Goal: Information Seeking & Learning: Check status

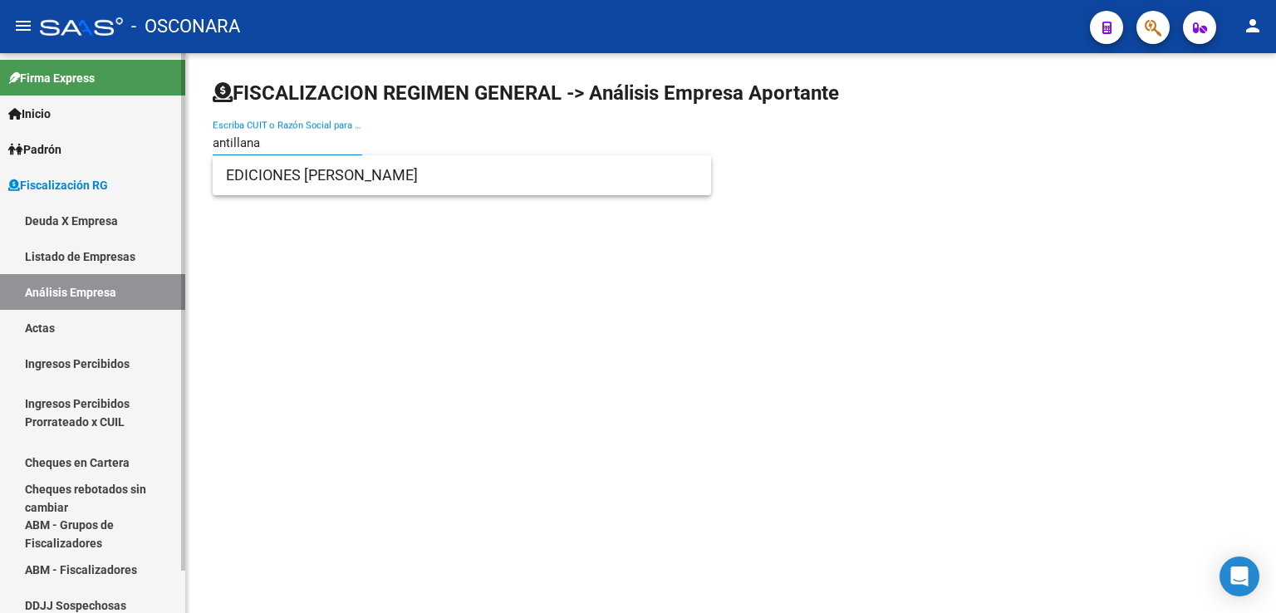
drag, startPoint x: 302, startPoint y: 140, endPoint x: 47, endPoint y: 172, distance: 257.0
click at [47, 172] on mat-sidenav-container "Firma Express Inicio Calendario SSS Instructivos Contacto OS [PERSON_NAME] Afil…" at bounding box center [638, 333] width 1276 height 560
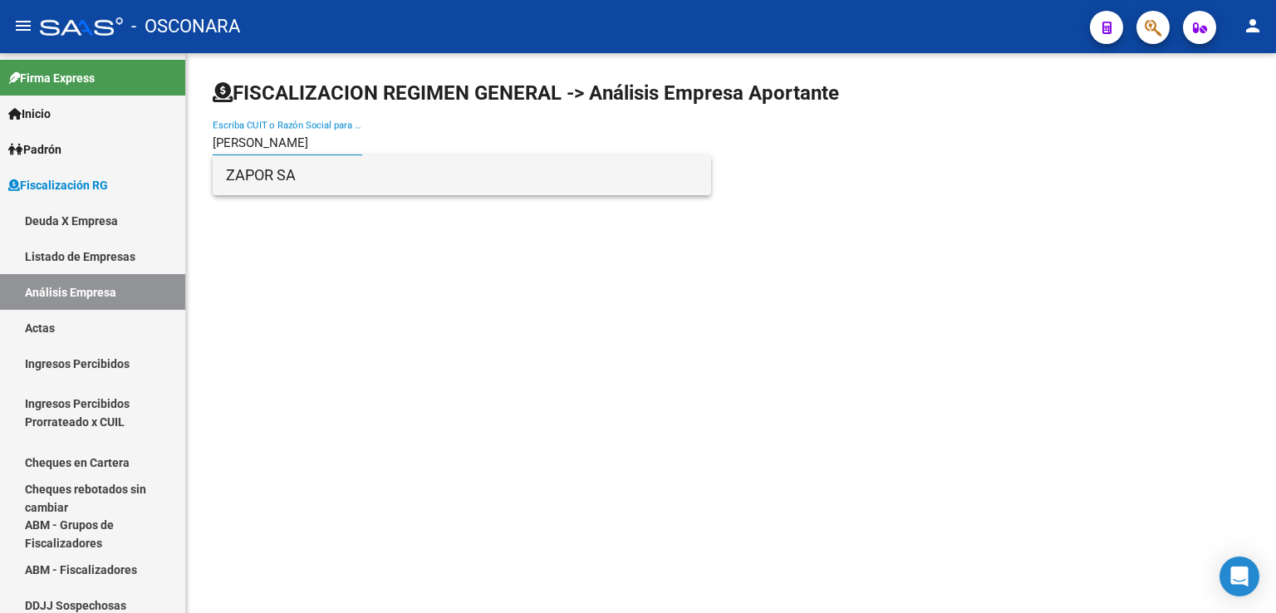
type input "[PERSON_NAME]"
click at [281, 180] on span "ZAPOR SA" at bounding box center [462, 175] width 472 height 40
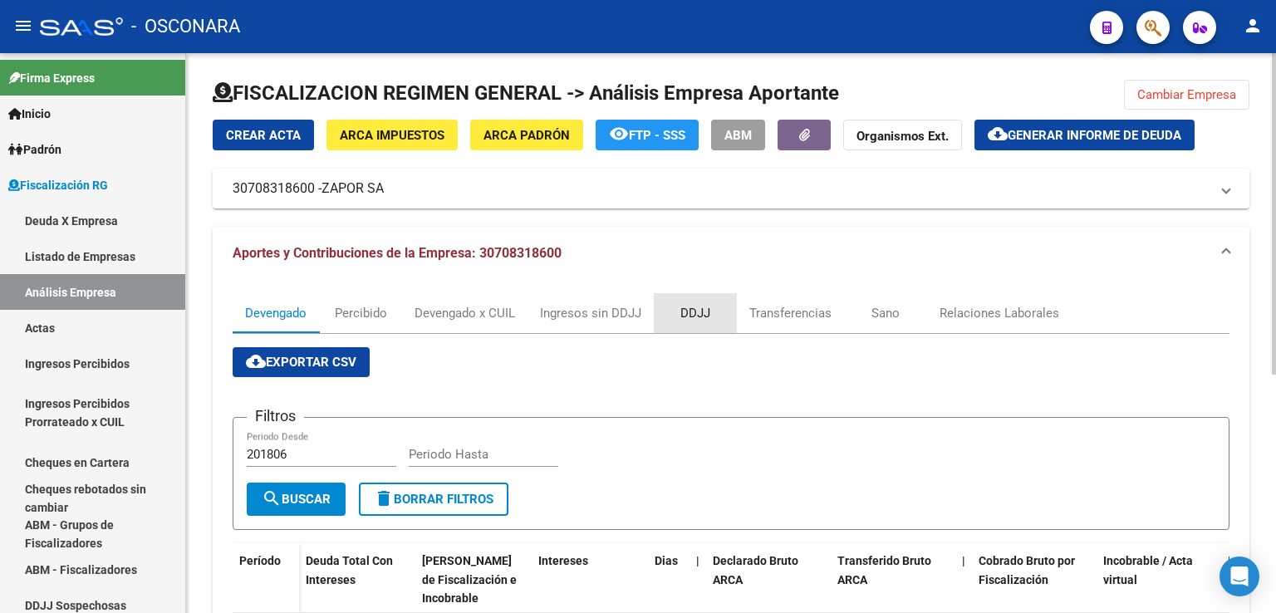
click at [704, 310] on div "DDJJ" at bounding box center [695, 313] width 30 height 18
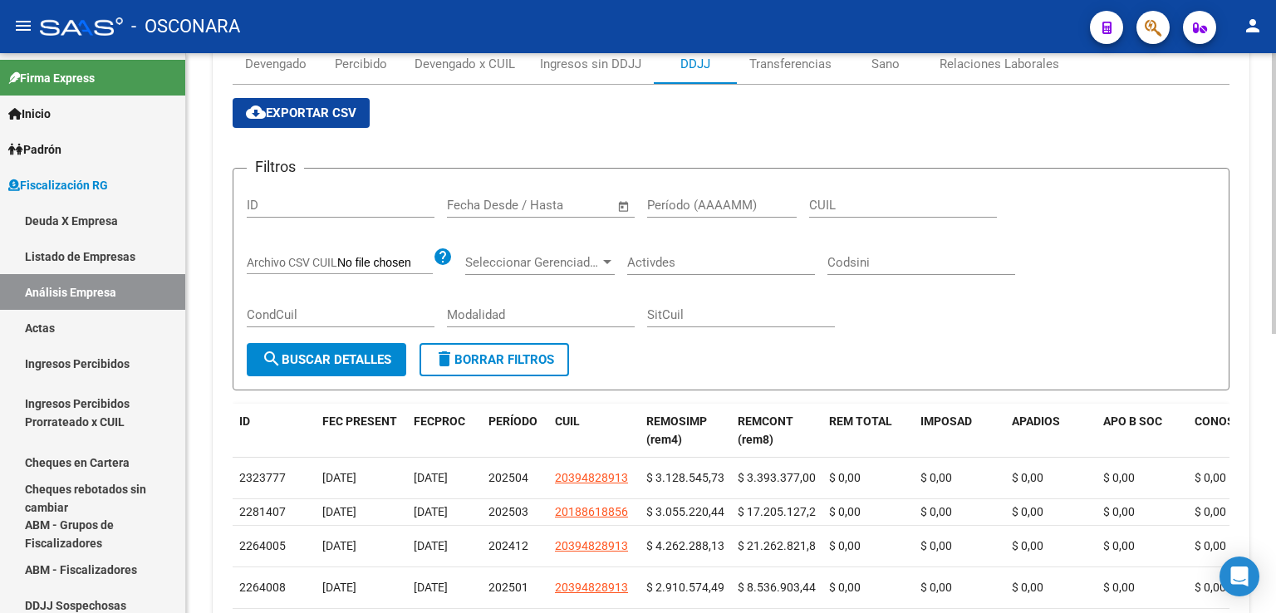
scroll to position [332, 0]
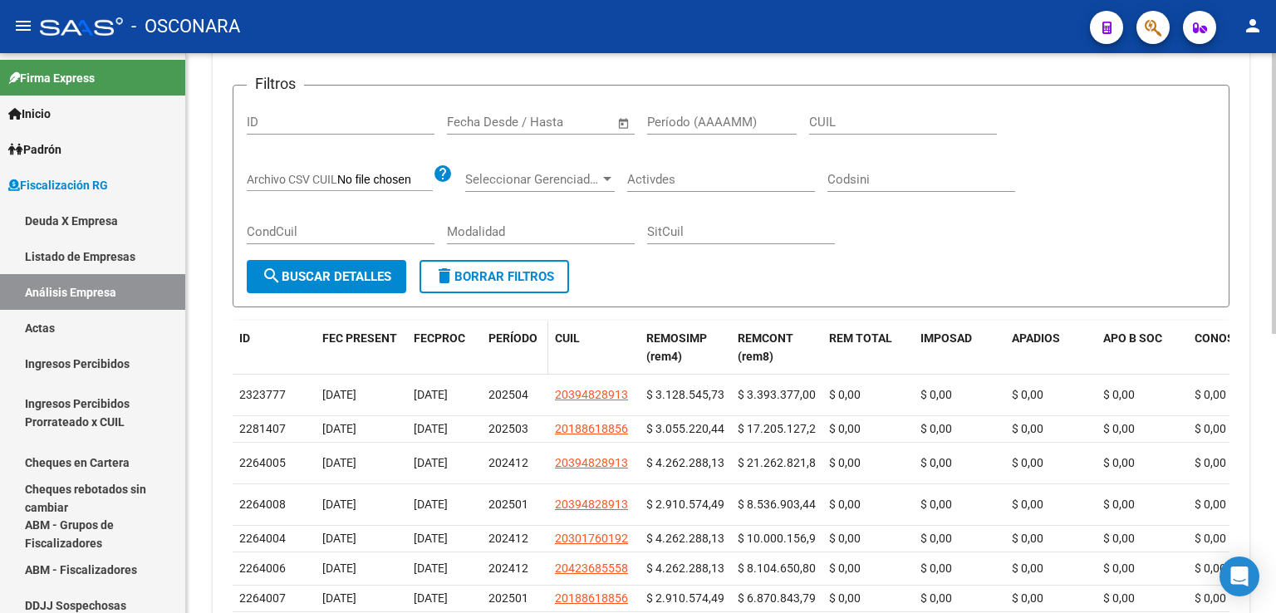
click at [506, 334] on span "PERÍODO" at bounding box center [512, 337] width 49 height 13
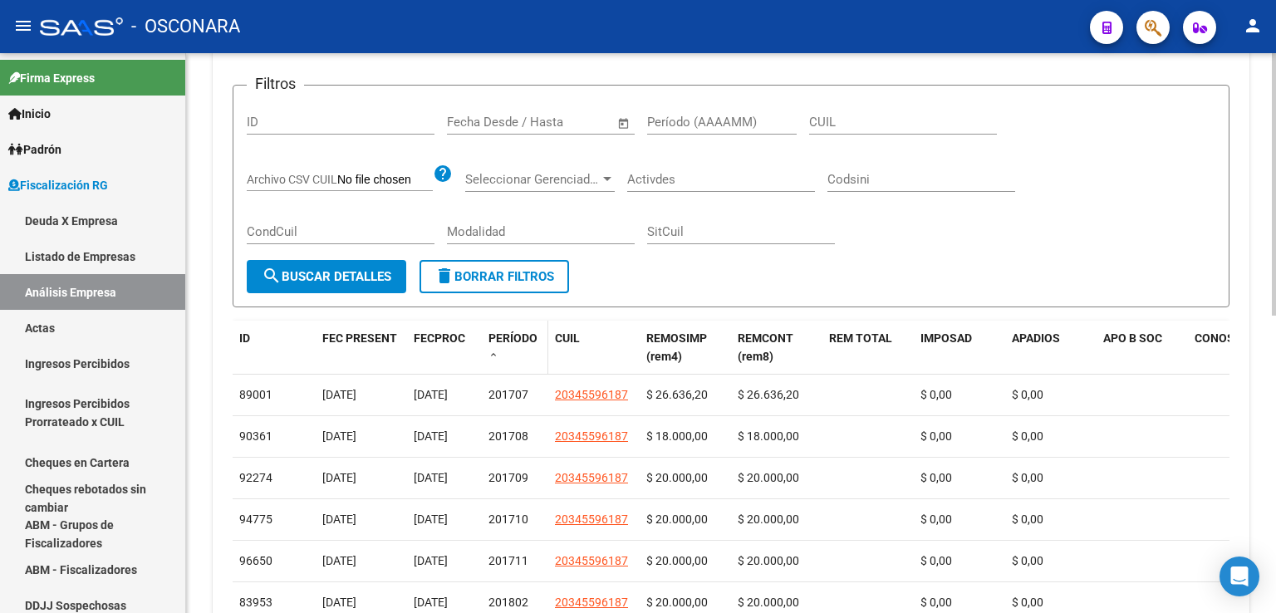
click at [506, 334] on span "PERÍODO" at bounding box center [512, 337] width 49 height 13
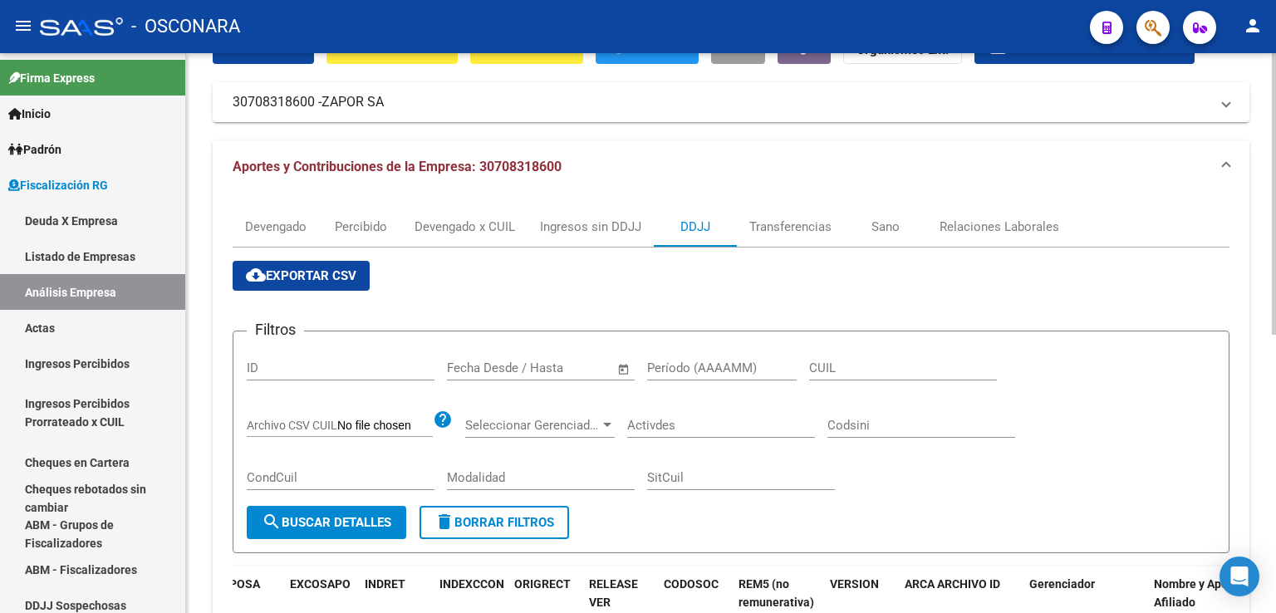
scroll to position [0, 0]
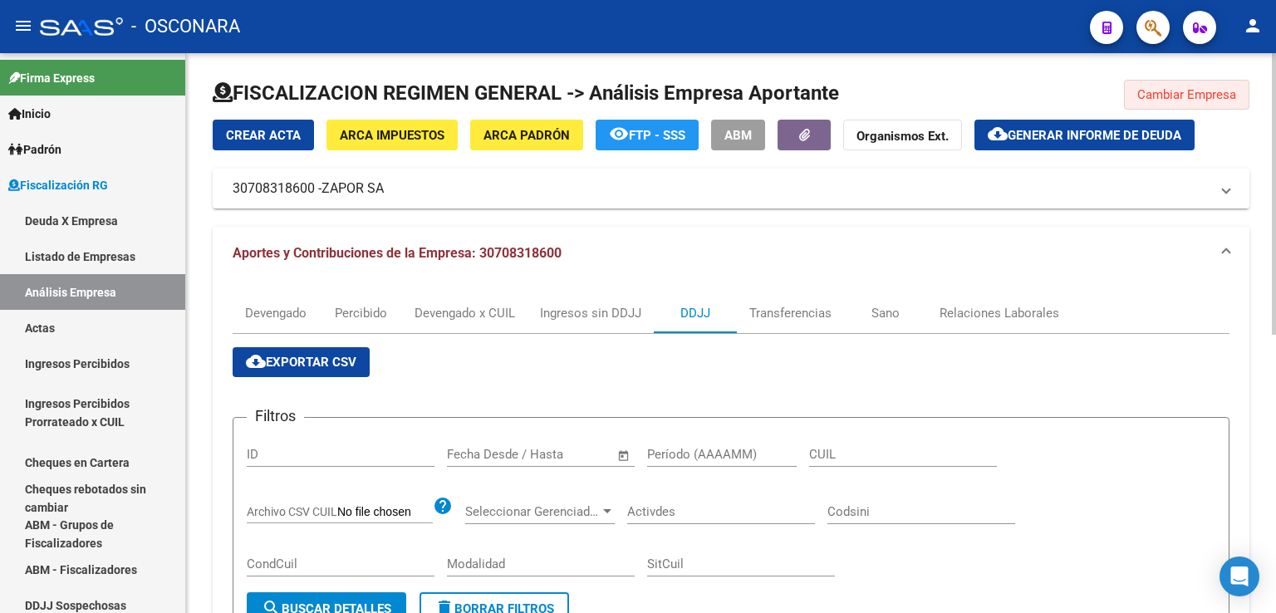
click at [1218, 96] on span "Cambiar Empresa" at bounding box center [1186, 94] width 99 height 15
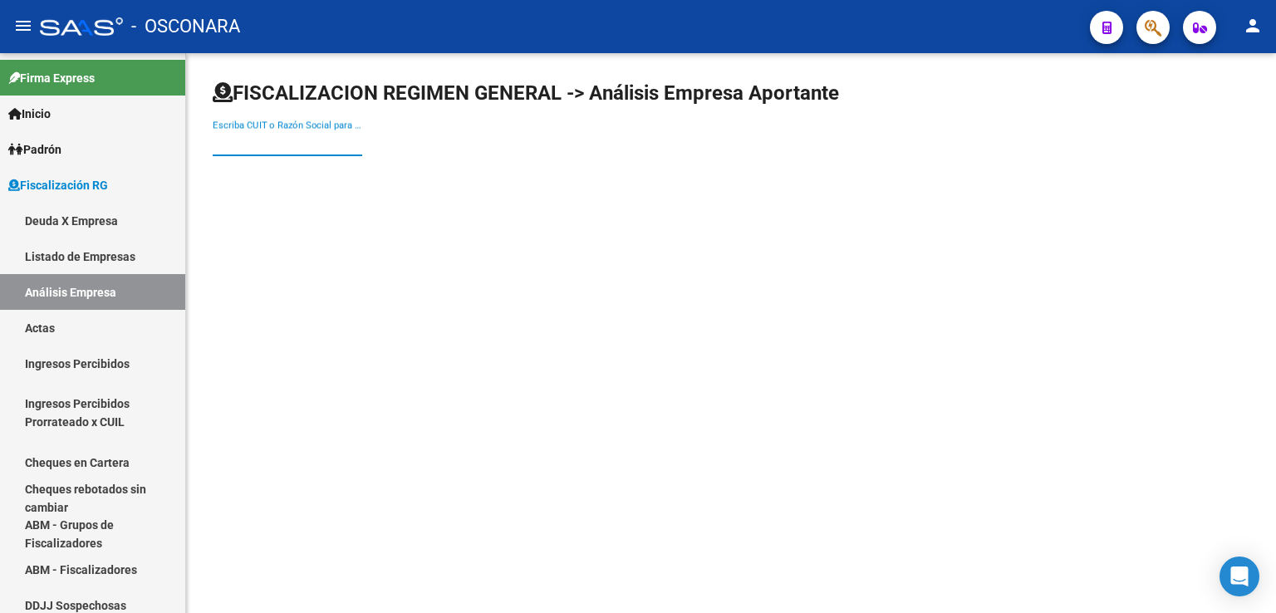
click at [332, 146] on input "Escriba CUIT o Razón Social para buscar" at bounding box center [288, 142] width 150 height 15
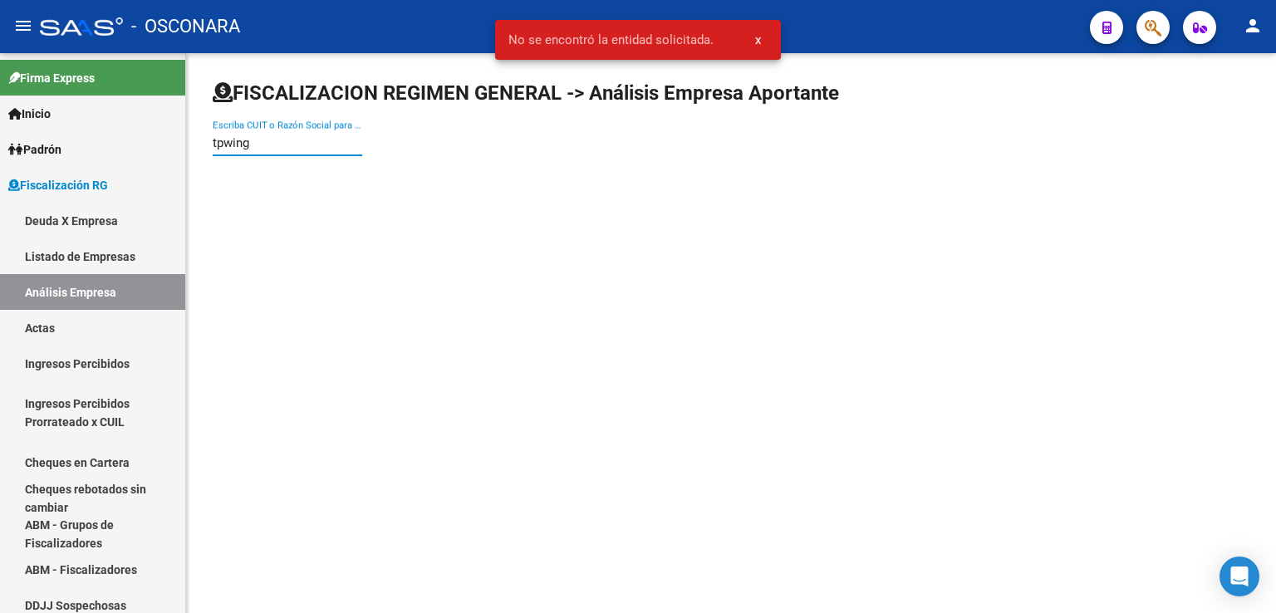
click at [223, 145] on input "tpwing" at bounding box center [288, 142] width 150 height 15
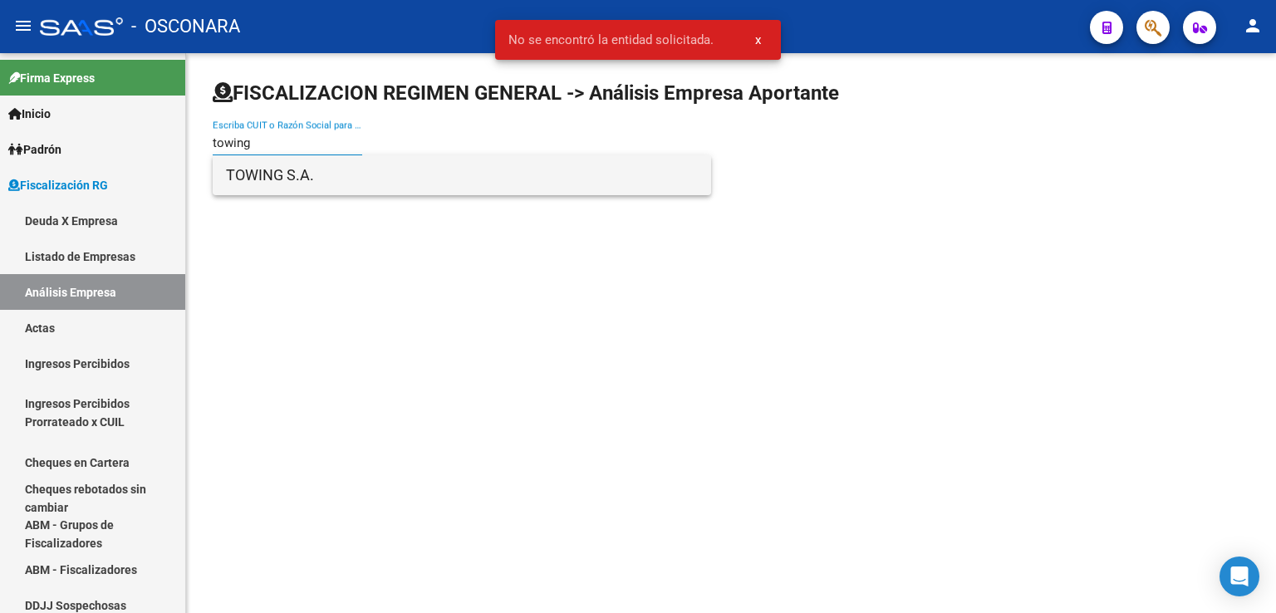
type input "towing"
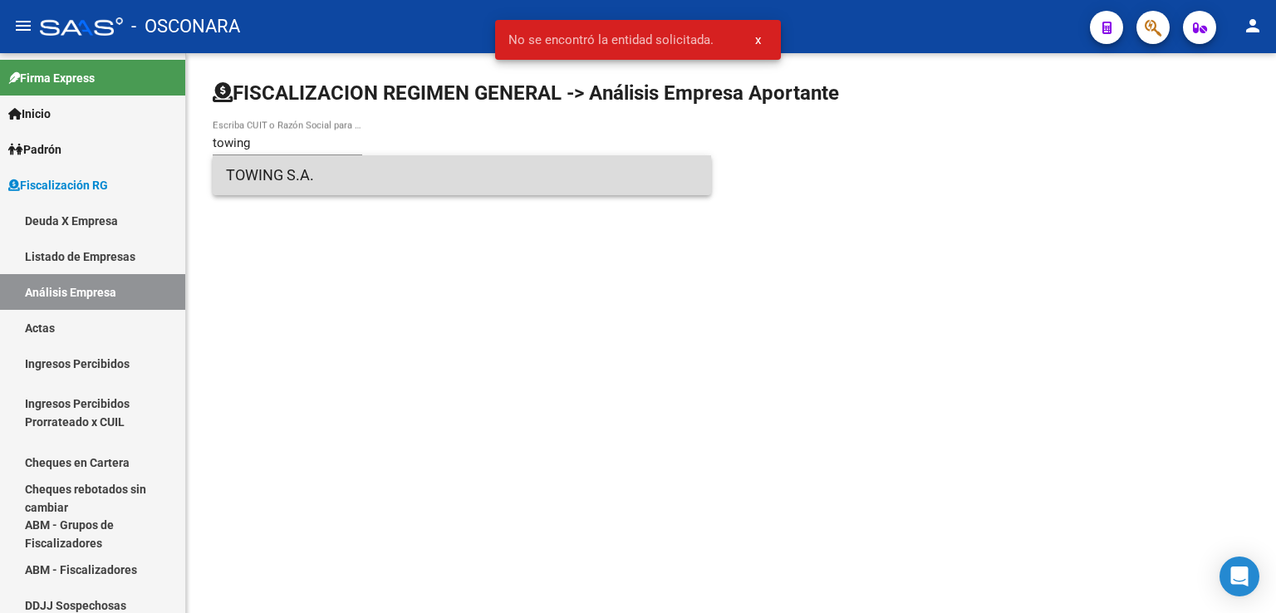
click at [313, 175] on span "TOWING S.A." at bounding box center [462, 175] width 472 height 40
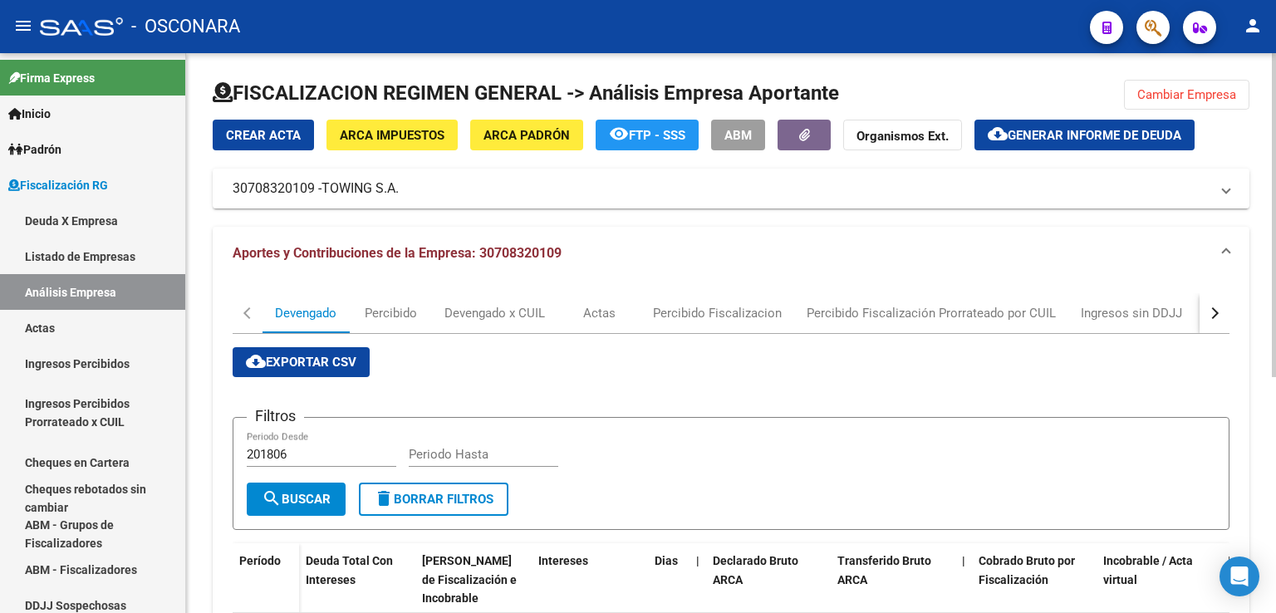
click at [1219, 309] on button "button" at bounding box center [1214, 313] width 30 height 40
click at [926, 316] on div "DDJJ" at bounding box center [924, 313] width 30 height 18
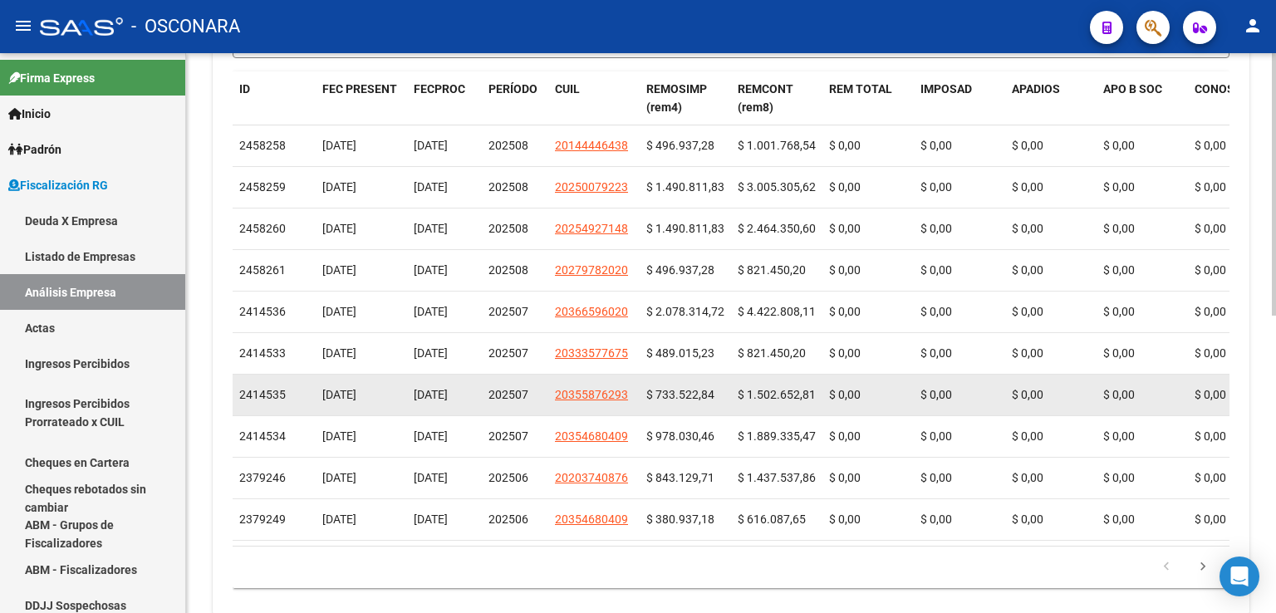
scroll to position [634, 0]
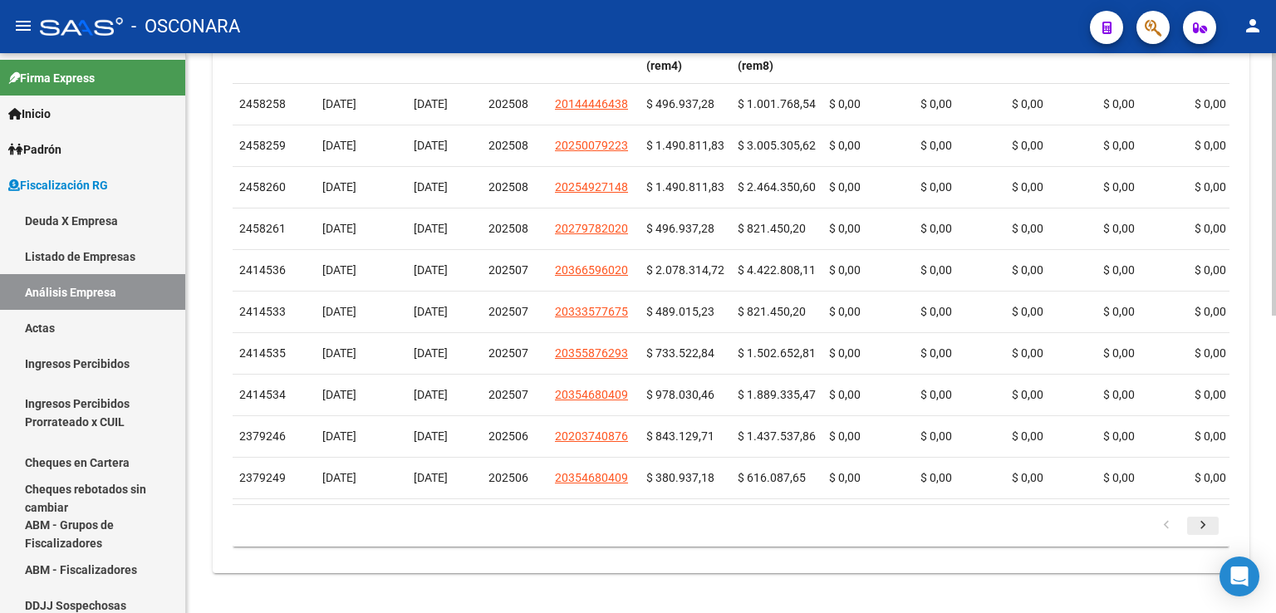
click at [1206, 526] on icon "go to next page" at bounding box center [1203, 527] width 22 height 20
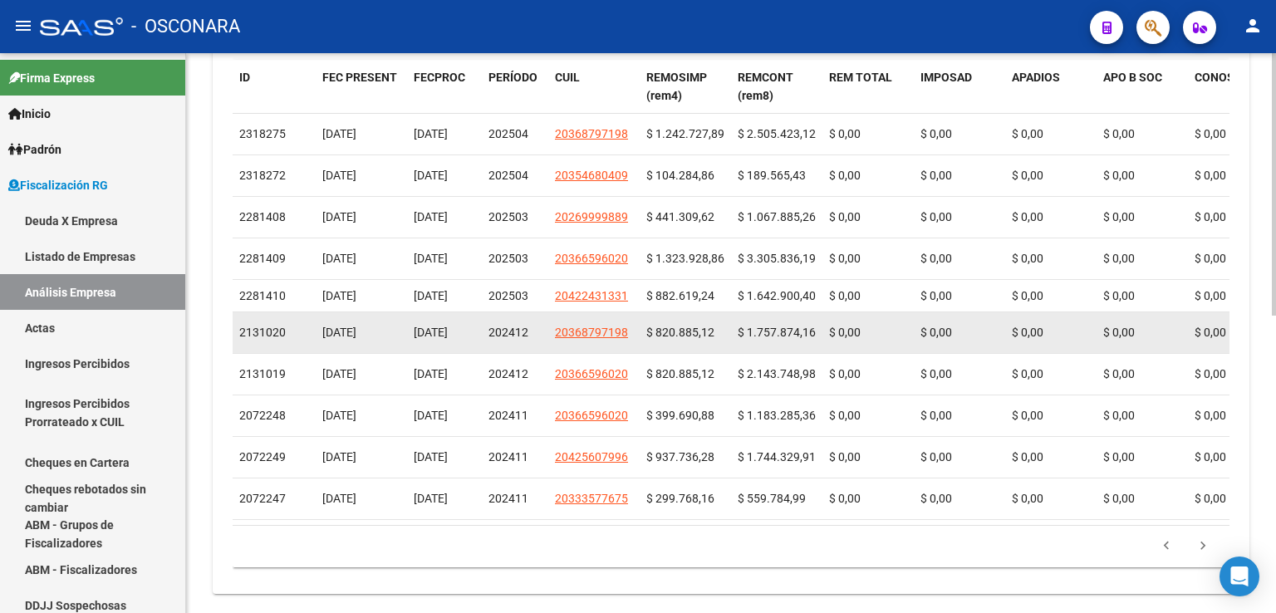
scroll to position [551, 0]
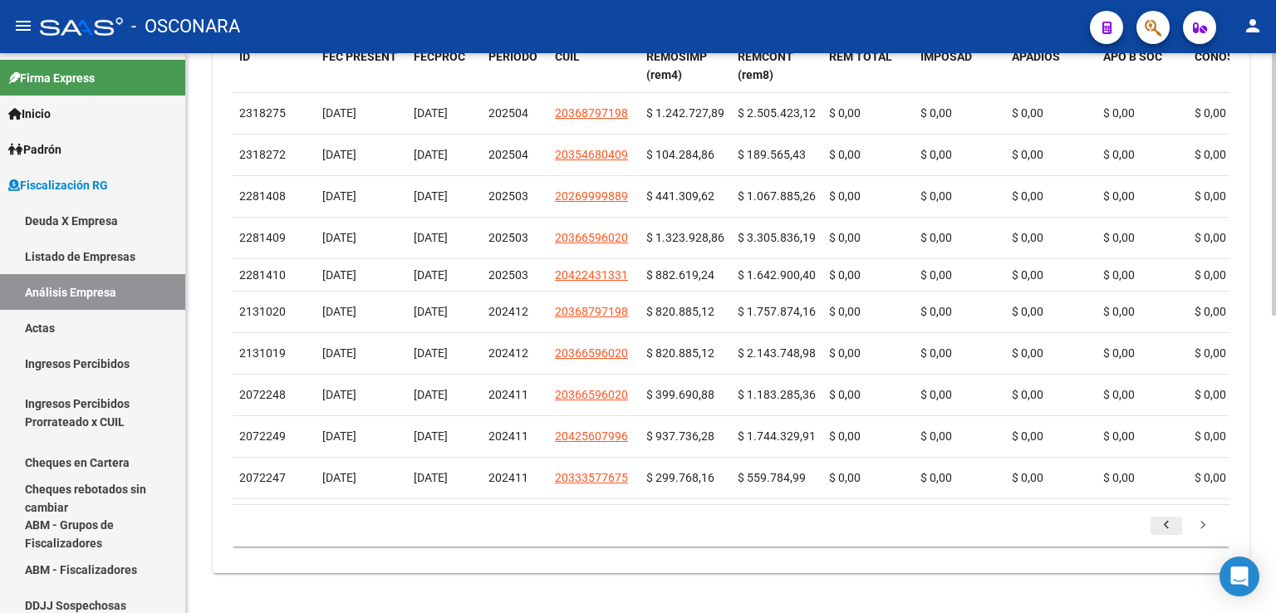
click at [1168, 517] on icon "go to previous page" at bounding box center [1166, 527] width 22 height 20
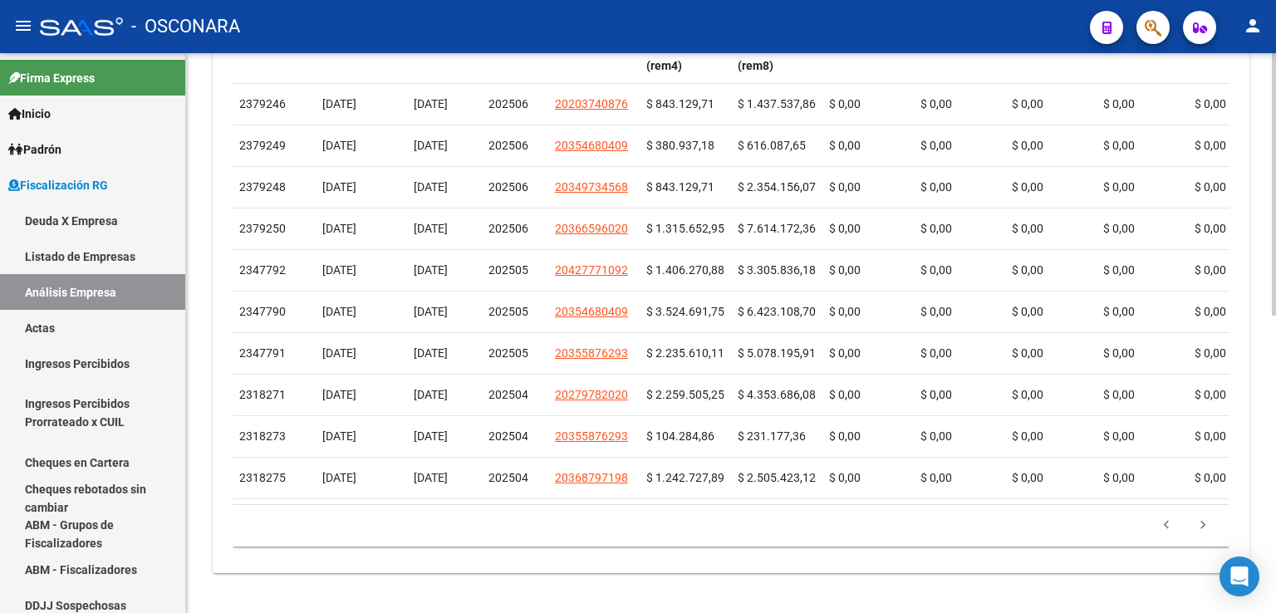
click at [1165, 527] on icon "go to previous page" at bounding box center [1166, 527] width 22 height 20
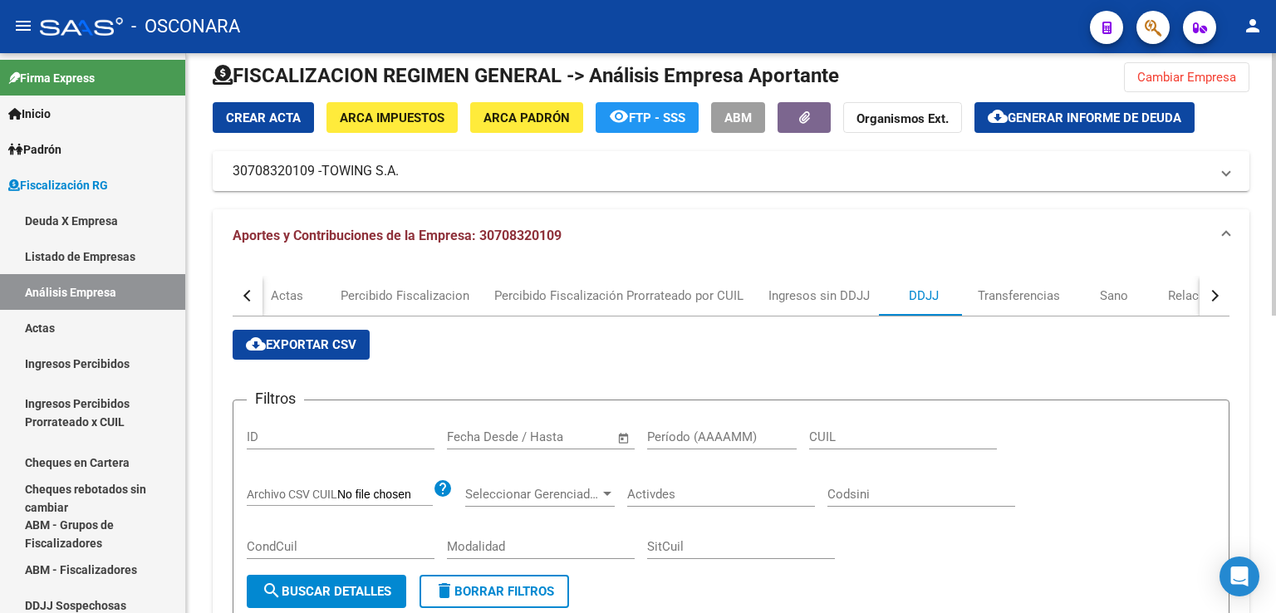
scroll to position [0, 0]
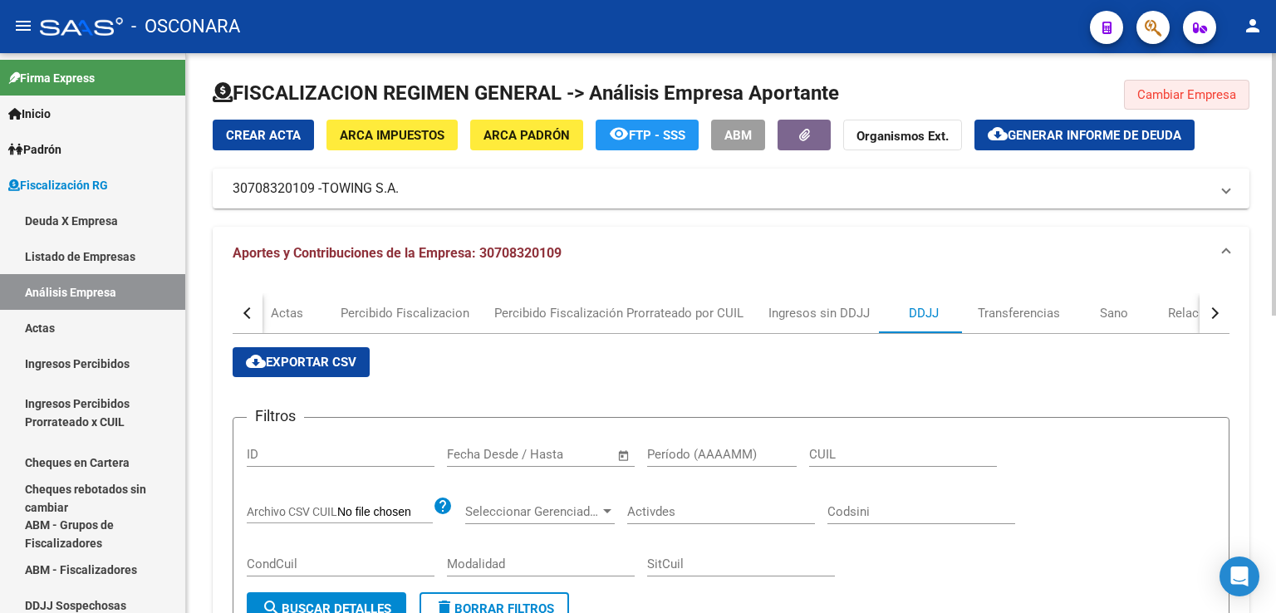
click at [1159, 96] on span "Cambiar Empresa" at bounding box center [1186, 94] width 99 height 15
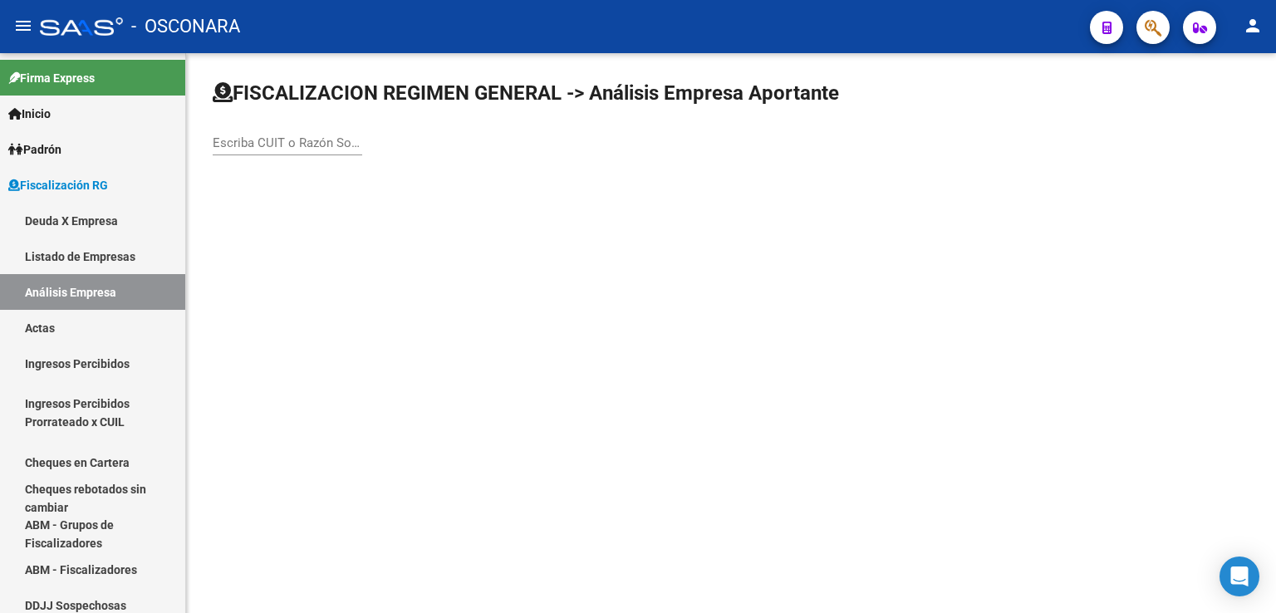
click at [307, 140] on input "Escriba CUIT o Razón Social para buscar" at bounding box center [288, 142] width 150 height 15
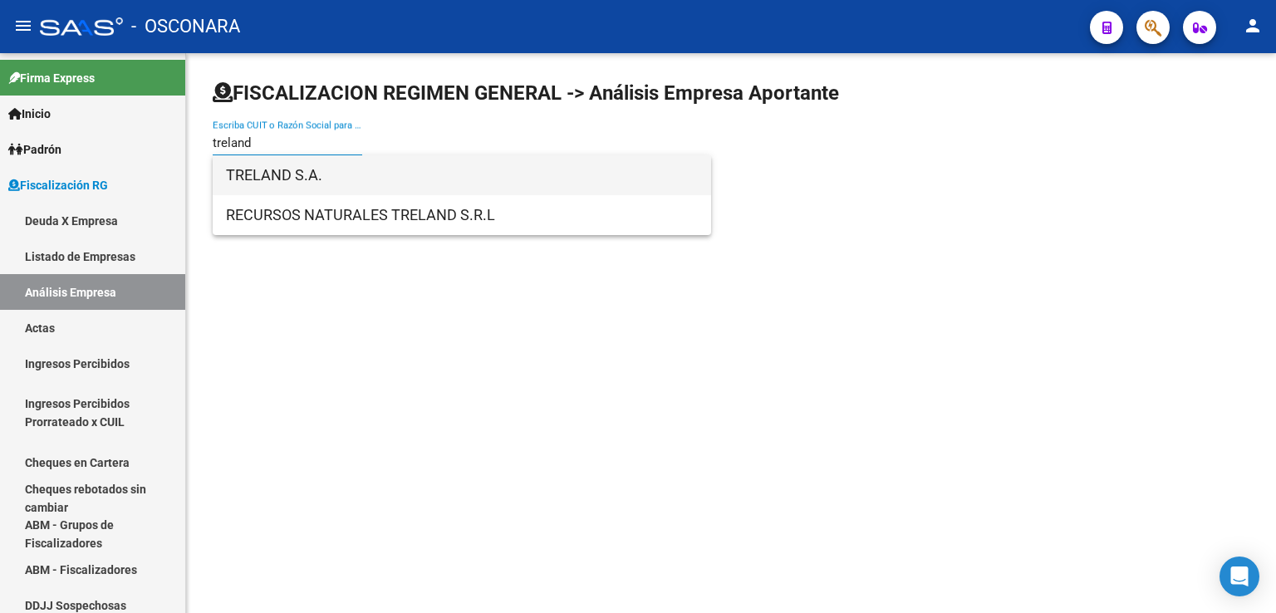
type input "treland"
click at [349, 174] on span "TRELAND S.A." at bounding box center [462, 175] width 472 height 40
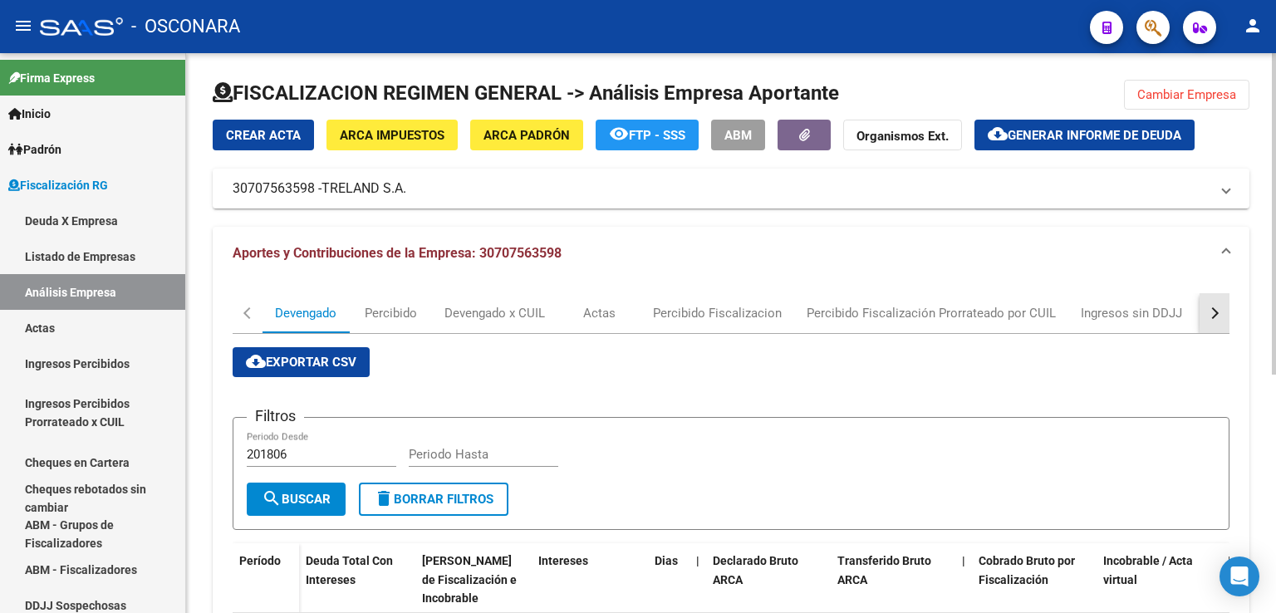
click at [1216, 311] on div "button" at bounding box center [1213, 313] width 12 height 12
click at [818, 315] on div "DDJJ" at bounding box center [828, 313] width 30 height 18
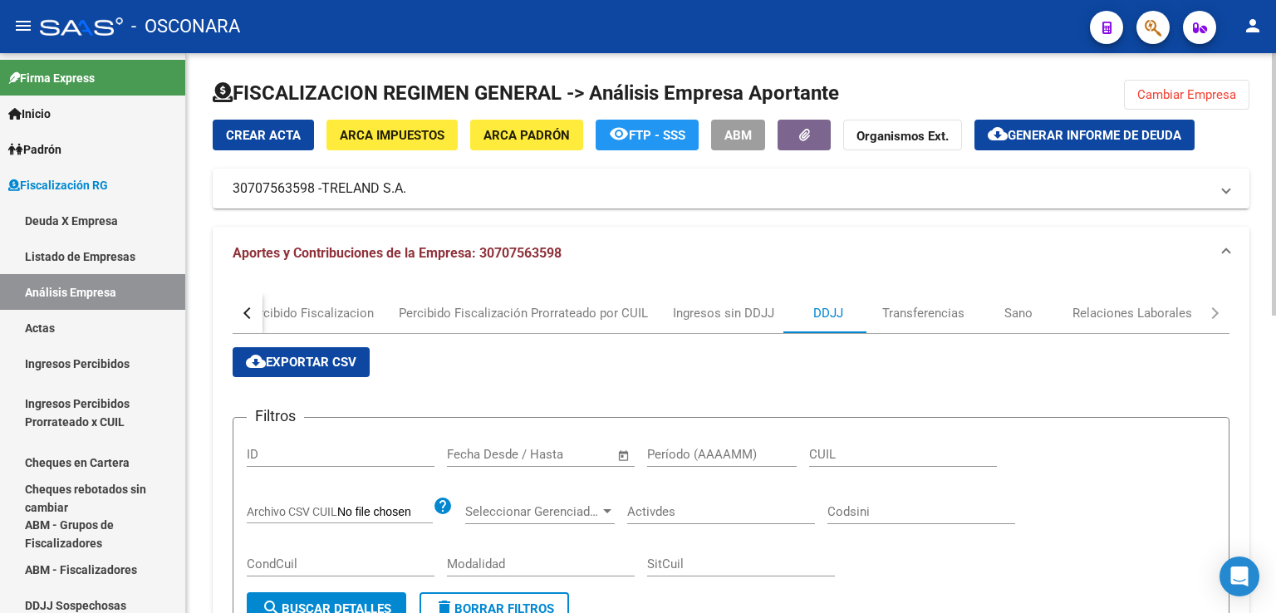
click at [500, 114] on div at bounding box center [731, 100] width 1037 height 40
click at [498, 134] on span "ARCA Padrón" at bounding box center [526, 135] width 86 height 15
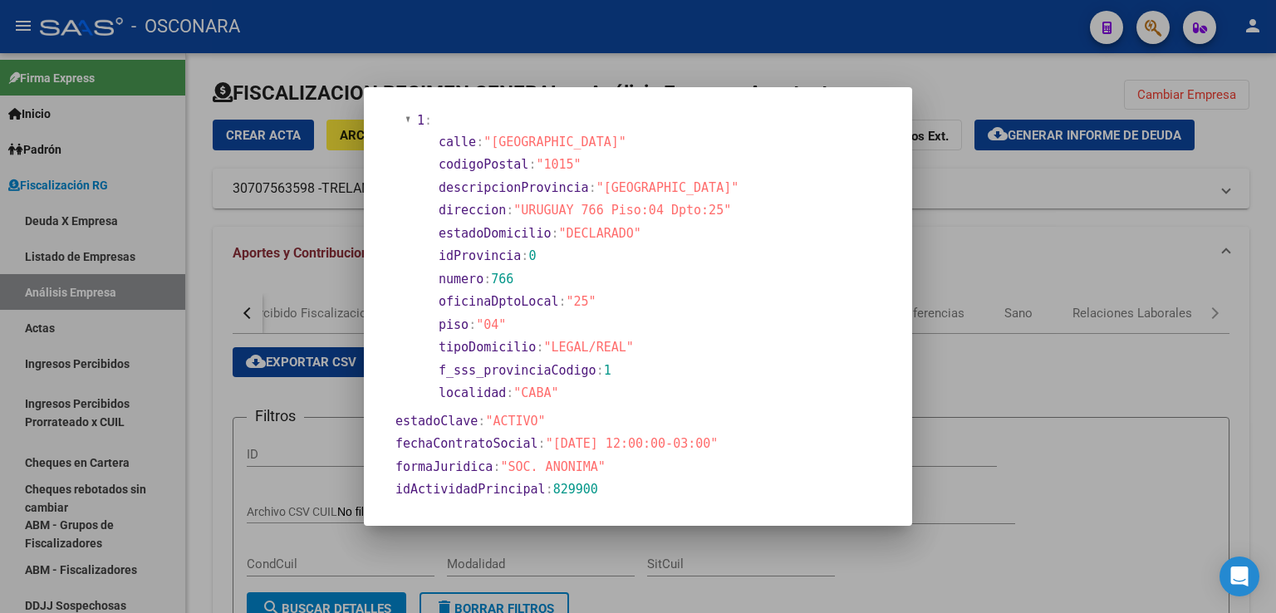
scroll to position [332, 0]
click at [1136, 281] on div at bounding box center [638, 306] width 1276 height 613
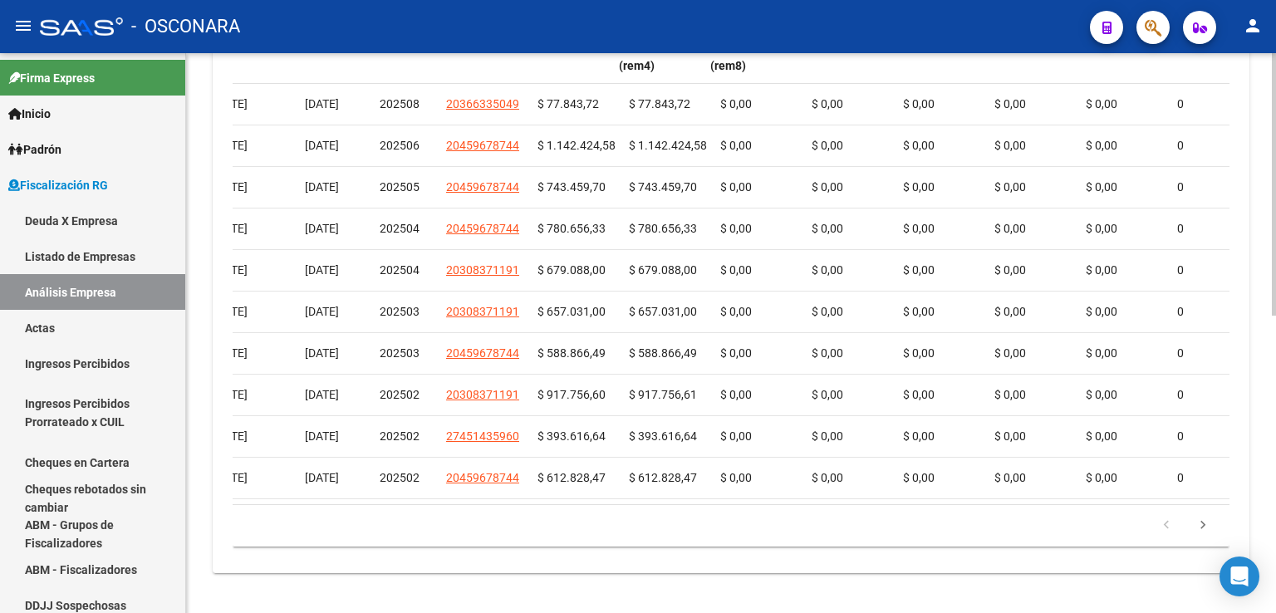
scroll to position [0, 0]
